Goal: Check status: Check status

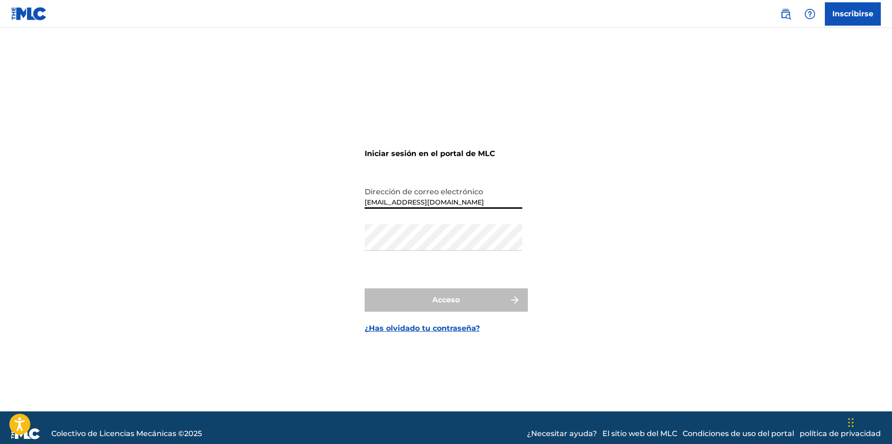
type input "[EMAIL_ADDRESS][DOMAIN_NAME]"
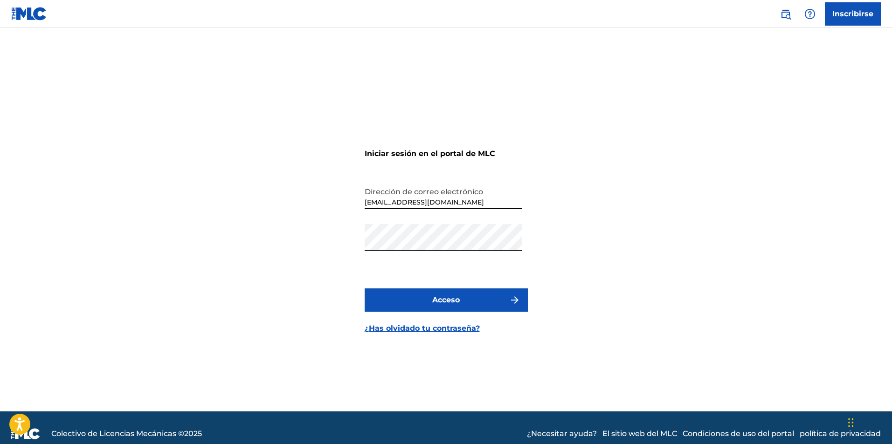
click at [438, 302] on font "Acceso" at bounding box center [445, 299] width 27 height 9
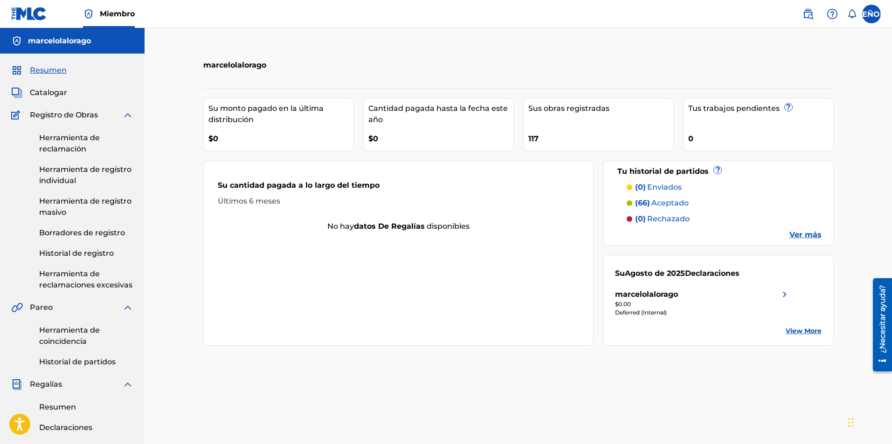
click at [69, 255] on font "Historial de registro" at bounding box center [76, 253] width 75 height 9
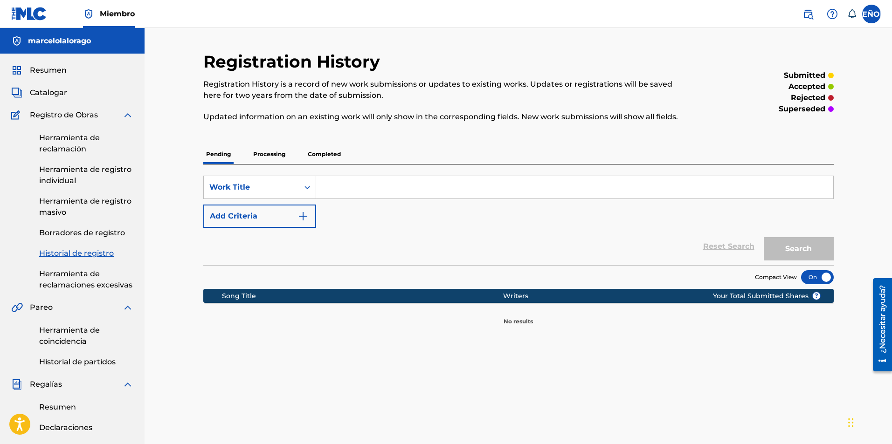
click at [271, 161] on p "Processing" at bounding box center [269, 154] width 38 height 20
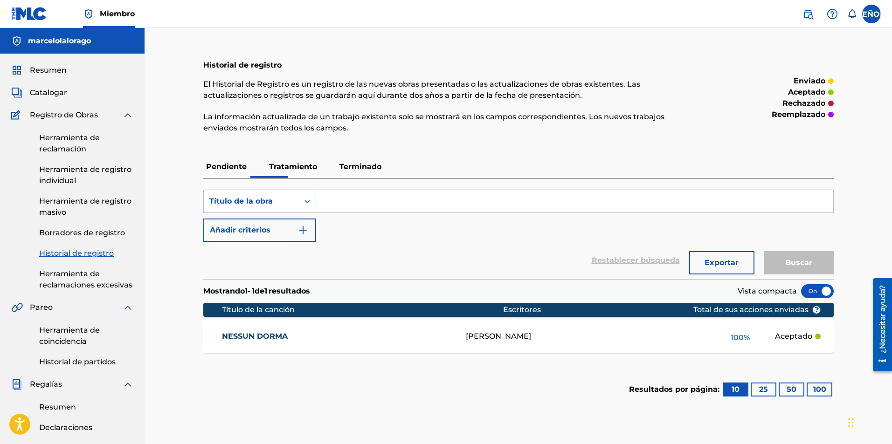
click at [358, 173] on p "Terminado" at bounding box center [360, 167] width 48 height 22
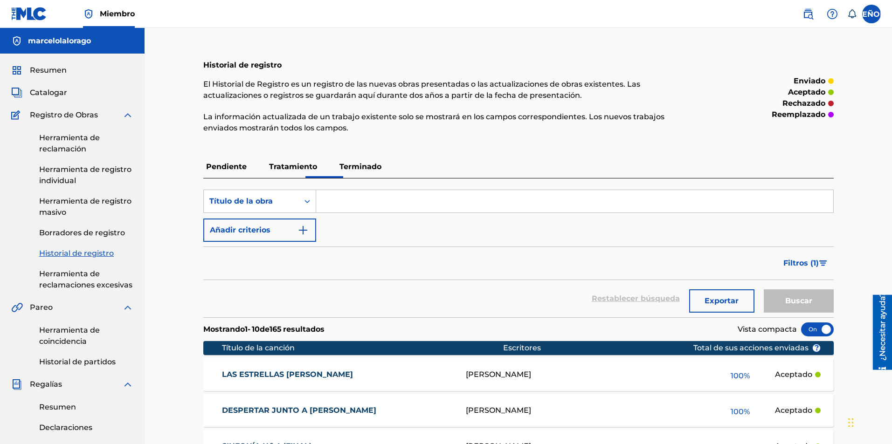
click at [86, 180] on link "Herramienta de registro individual" at bounding box center [86, 175] width 94 height 22
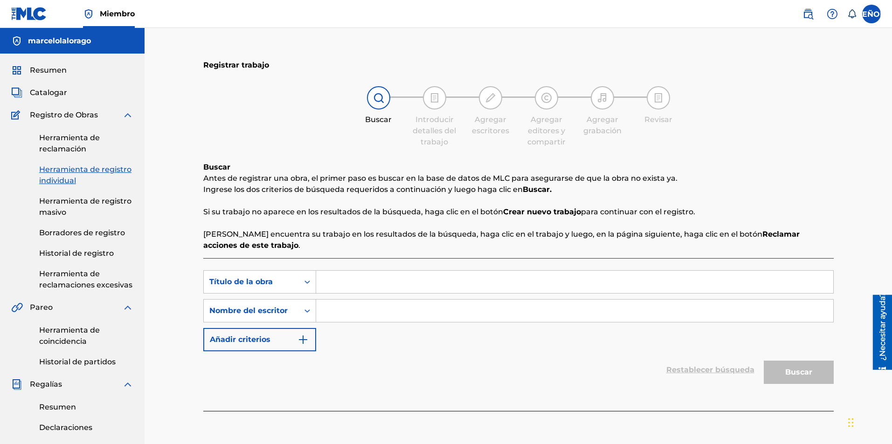
click at [89, 255] on font "Historial de registro" at bounding box center [76, 253] width 75 height 9
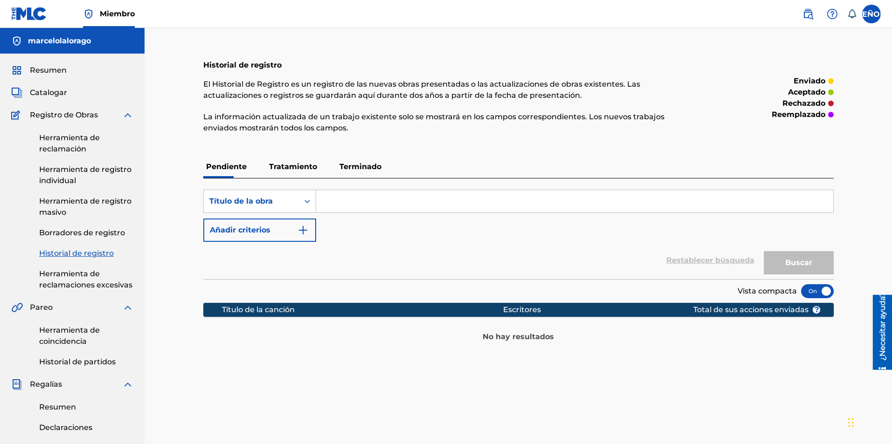
click at [281, 168] on font "Tratamiento" at bounding box center [293, 166] width 48 height 9
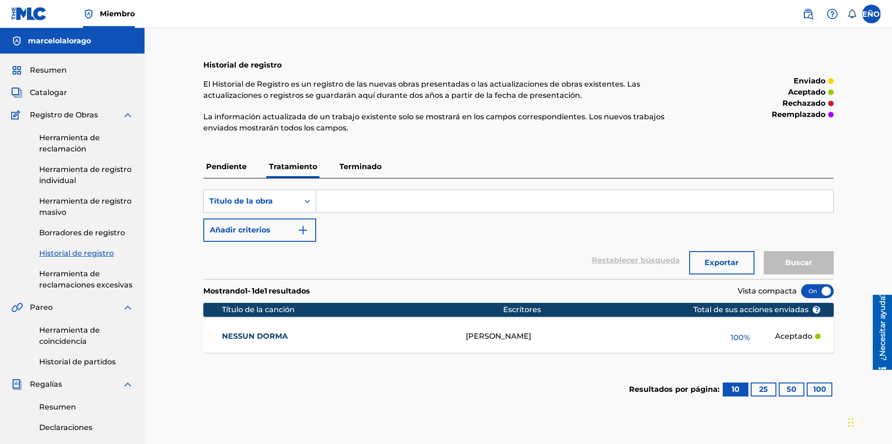
click at [364, 167] on font "Terminado" at bounding box center [360, 166] width 42 height 9
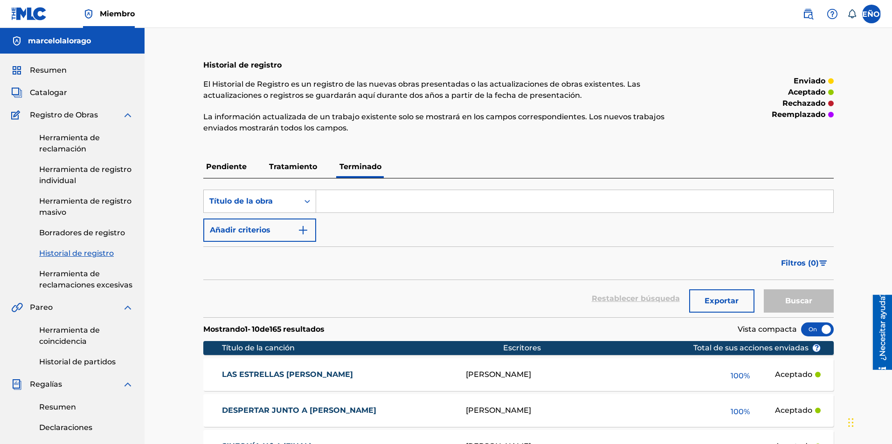
click at [872, 14] on label at bounding box center [871, 14] width 19 height 19
click at [871, 14] on input "SEÑOR [PERSON_NAME] [PERSON_NAME][EMAIL_ADDRESS][DOMAIN_NAME] Notification Pref…" at bounding box center [871, 14] width 0 height 0
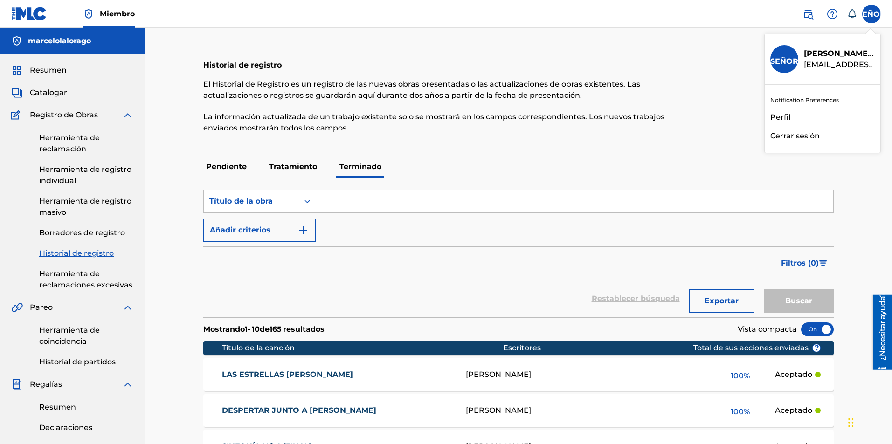
click at [782, 133] on font "Cerrar sesión" at bounding box center [794, 135] width 49 height 9
click at [871, 14] on input "SEÑOR [PERSON_NAME] [PERSON_NAME][EMAIL_ADDRESS][DOMAIN_NAME] Notification Pref…" at bounding box center [871, 14] width 0 height 0
